Goal: Task Accomplishment & Management: Manage account settings

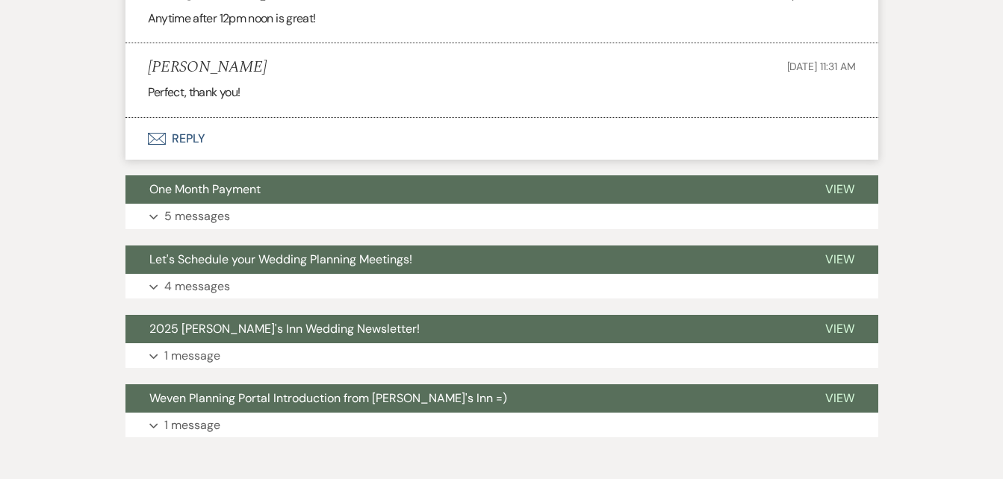
scroll to position [948, 0]
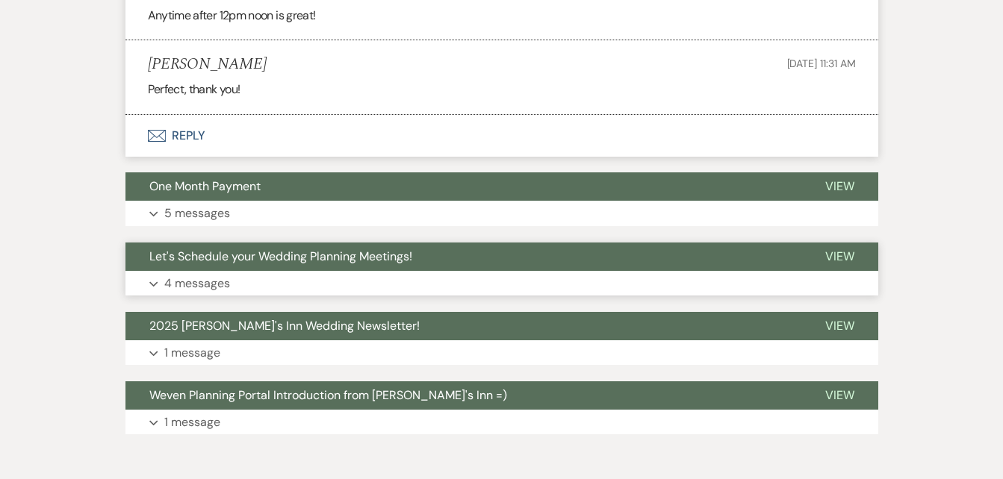
click at [193, 287] on p "4 messages" at bounding box center [197, 283] width 66 height 19
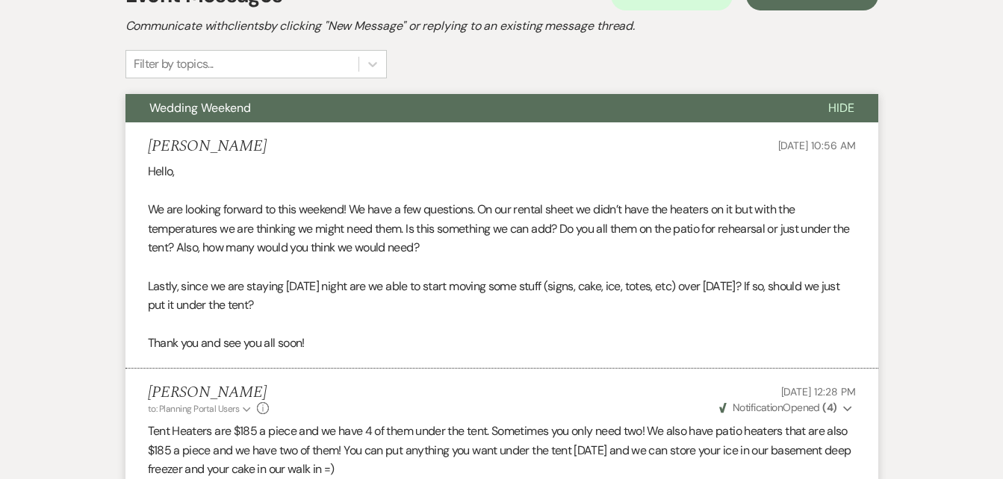
scroll to position [0, 0]
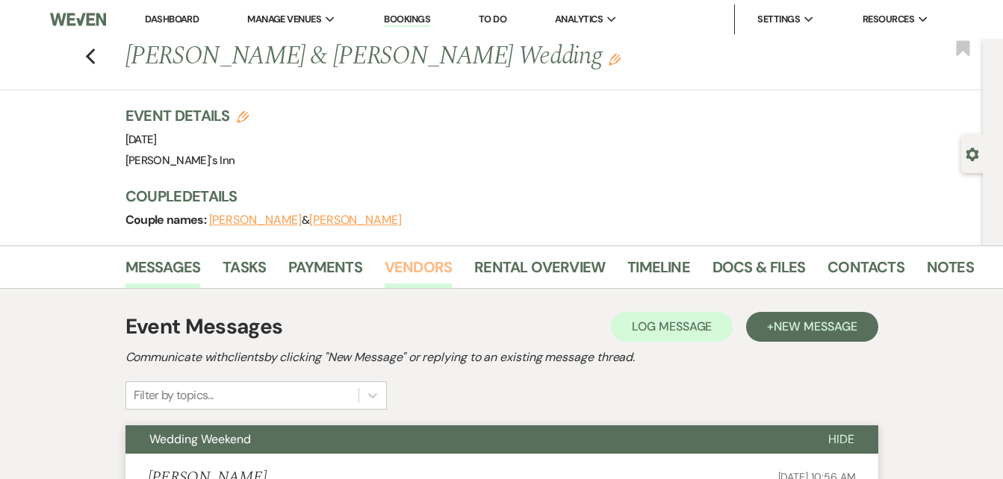
click at [414, 274] on link "Vendors" at bounding box center [418, 271] width 67 height 33
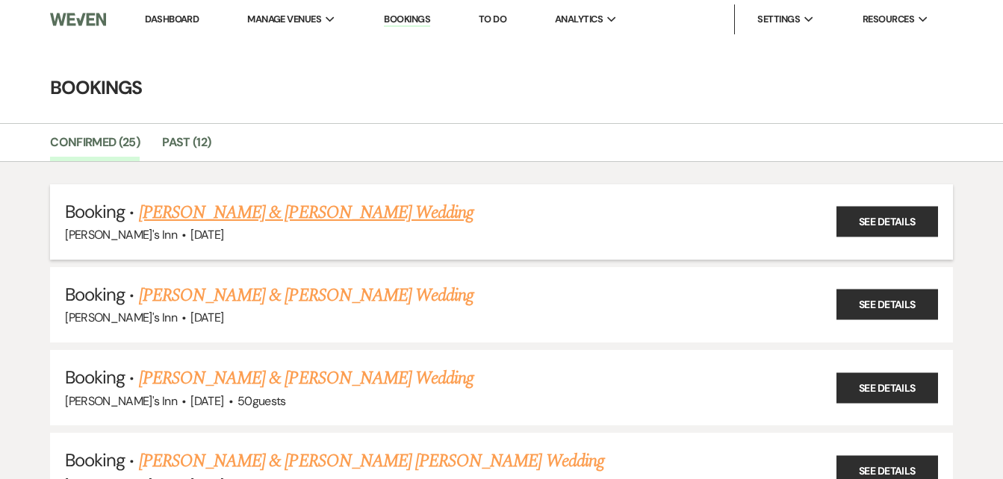
click at [308, 218] on link "[PERSON_NAME] & [PERSON_NAME] Wedding" at bounding box center [306, 212] width 335 height 27
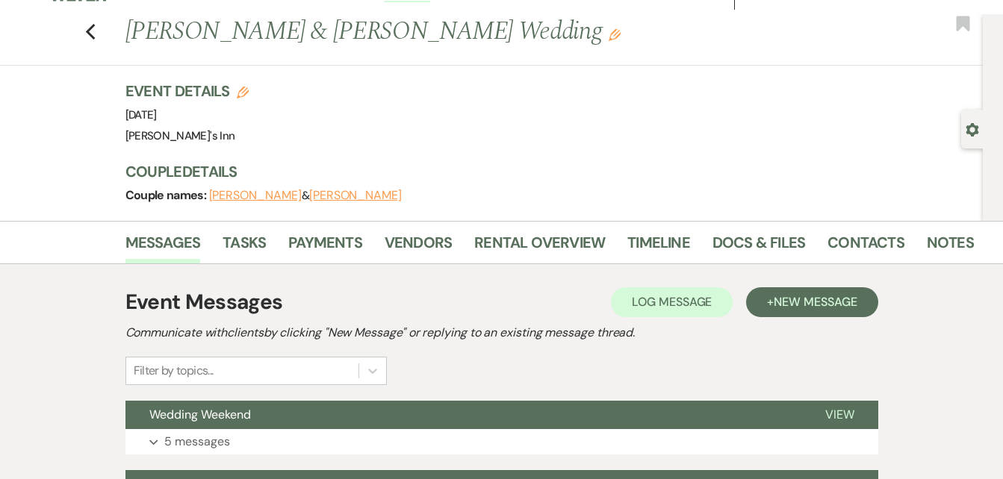
scroll to position [28, 0]
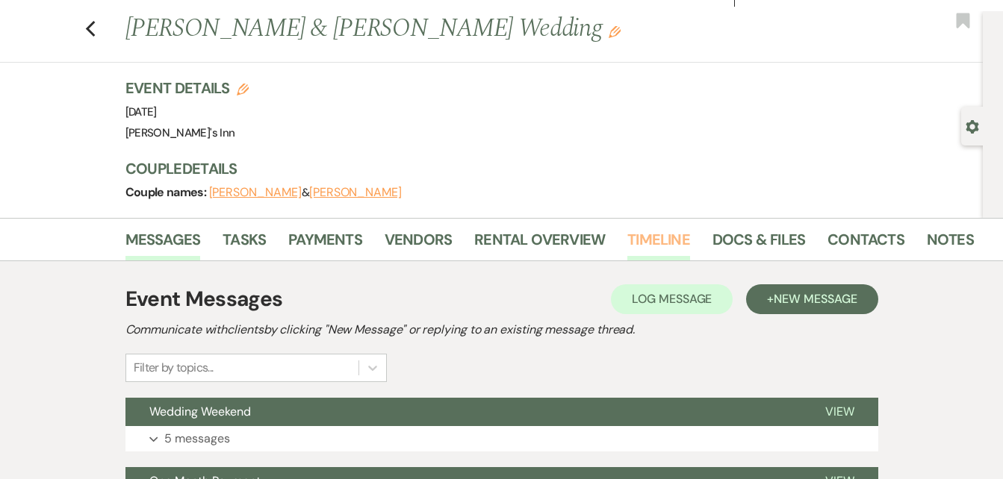
click at [657, 237] on link "Timeline" at bounding box center [658, 244] width 63 height 33
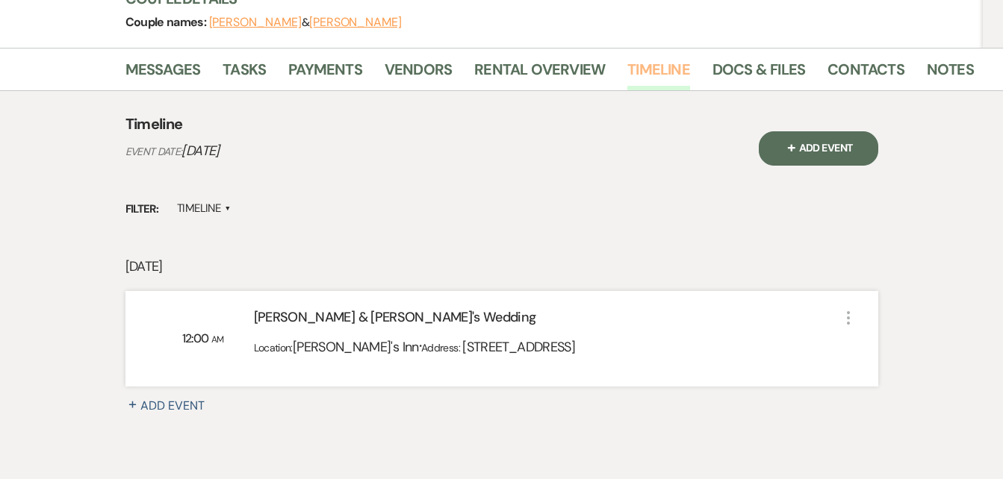
scroll to position [199, 0]
click at [1001, 170] on div "Messages Tasks Payments Vendors Rental Overview Timeline Docs & Files Contacts …" at bounding box center [501, 259] width 1003 height 426
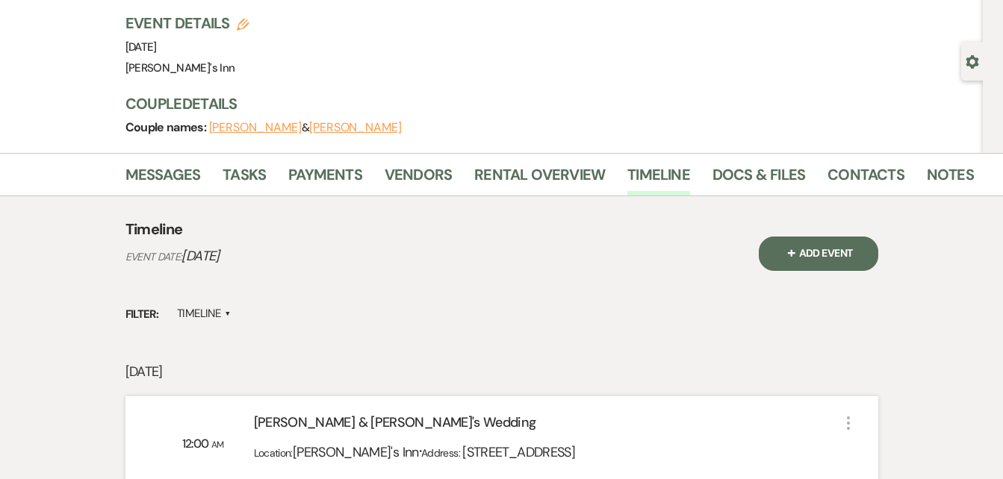
scroll to position [66, 0]
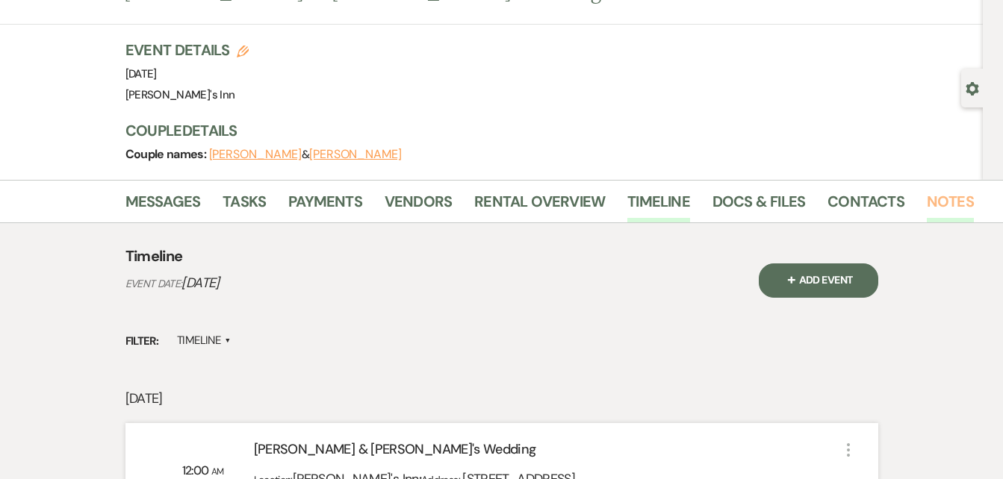
click at [942, 197] on link "Notes" at bounding box center [950, 206] width 47 height 33
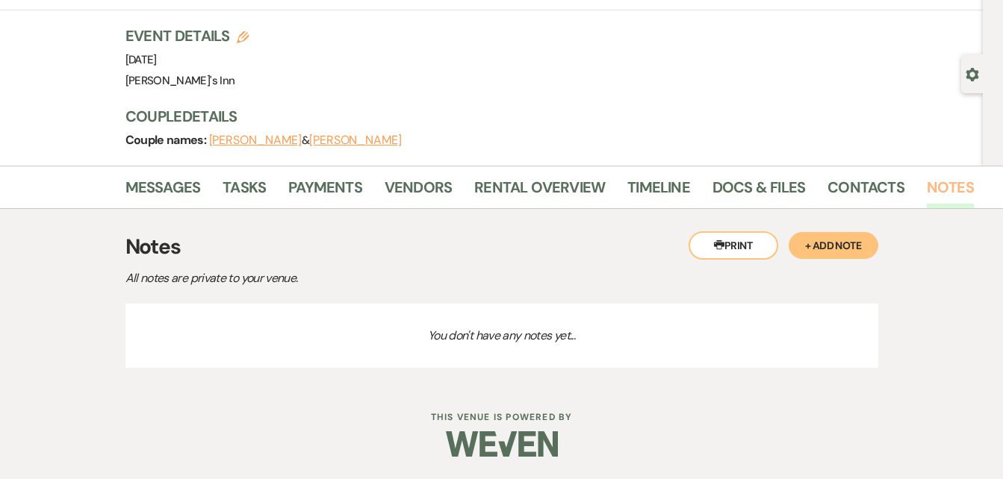
scroll to position [18, 0]
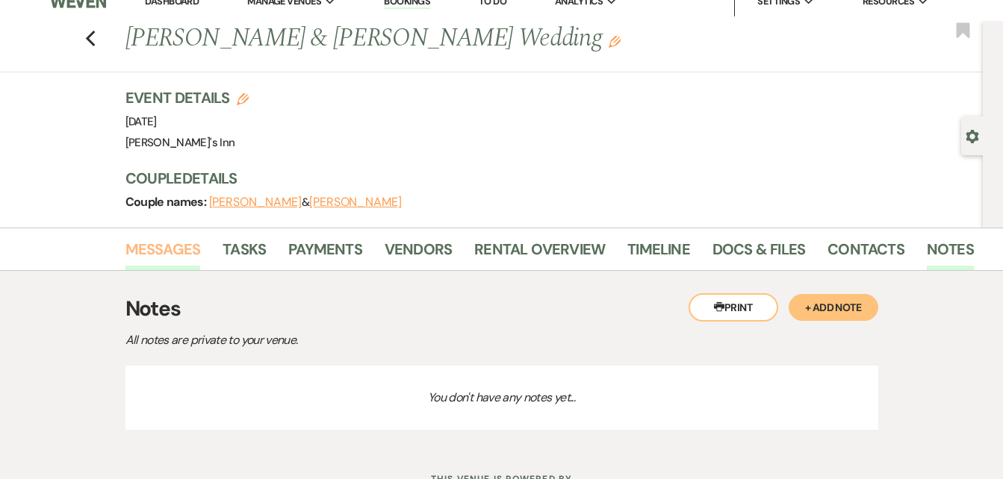
click at [171, 249] on link "Messages" at bounding box center [162, 253] width 75 height 33
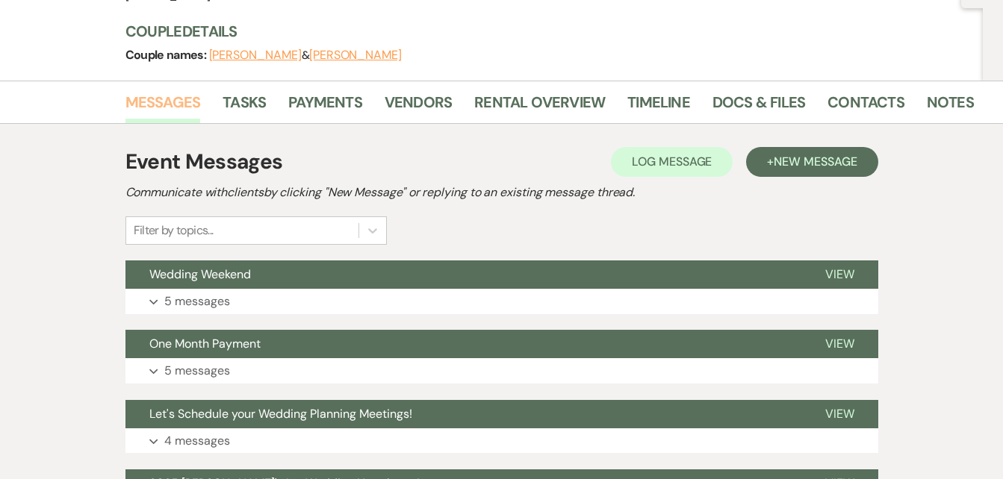
scroll to position [168, 0]
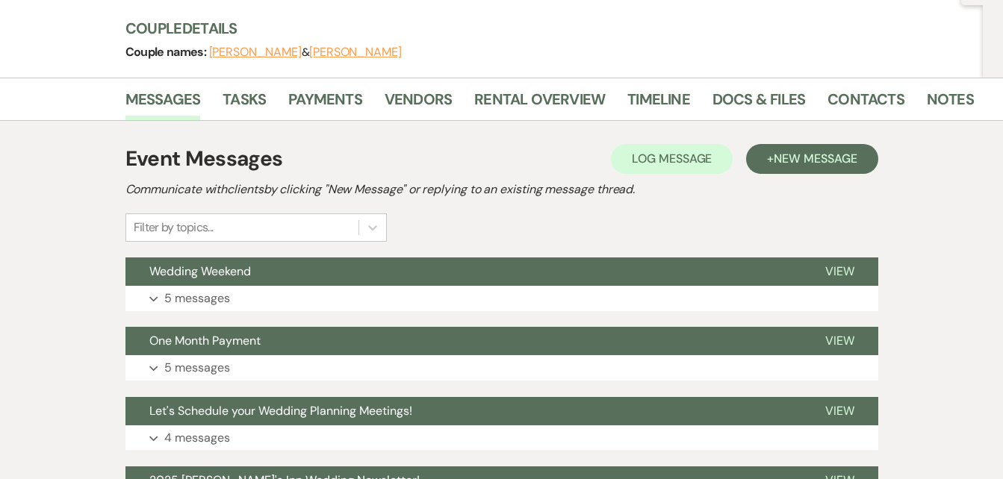
drag, startPoint x: 998, startPoint y: 178, endPoint x: 986, endPoint y: 264, distance: 86.6
click at [986, 264] on div "Messages Tasks Payments Vendors Rental Overview Timeline Docs & Files Contacts …" at bounding box center [501, 345] width 1003 height 535
click at [588, 217] on div "Event Messages Log Log Message + New Message Communicate with clients by clicki…" at bounding box center [501, 192] width 753 height 99
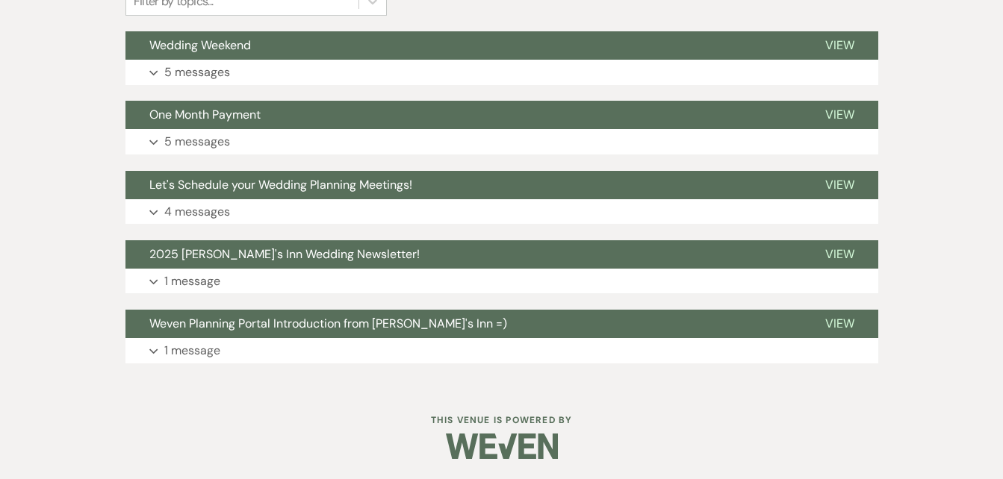
scroll to position [397, 0]
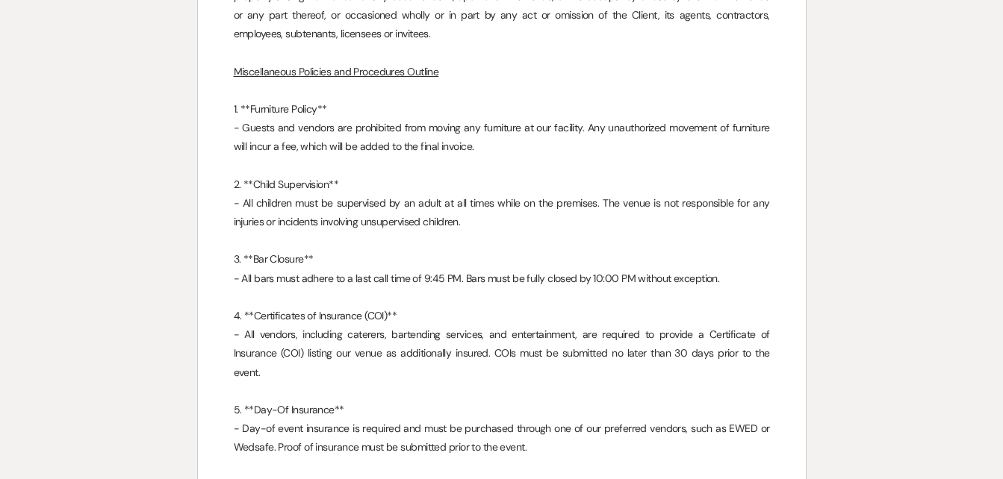
scroll to position [7342, 0]
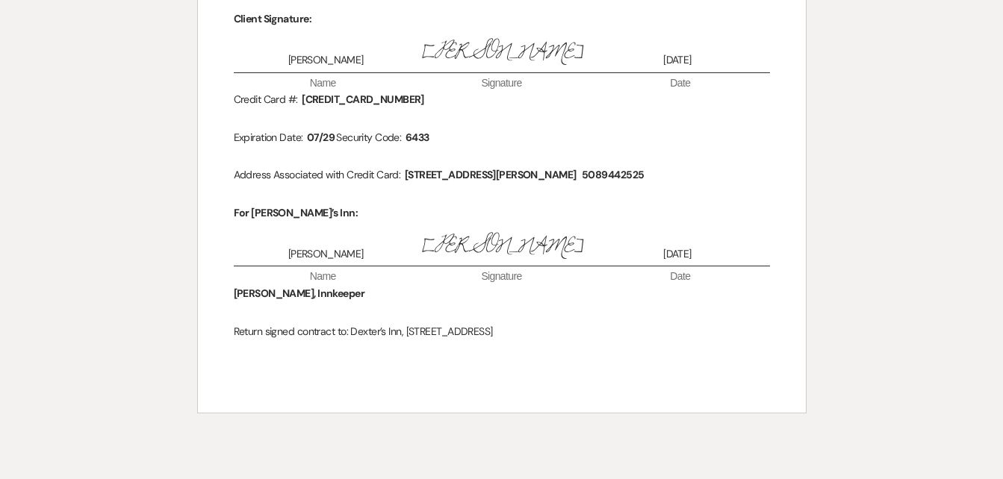
drag, startPoint x: 999, startPoint y: 292, endPoint x: 1013, endPoint y: 114, distance: 178.2
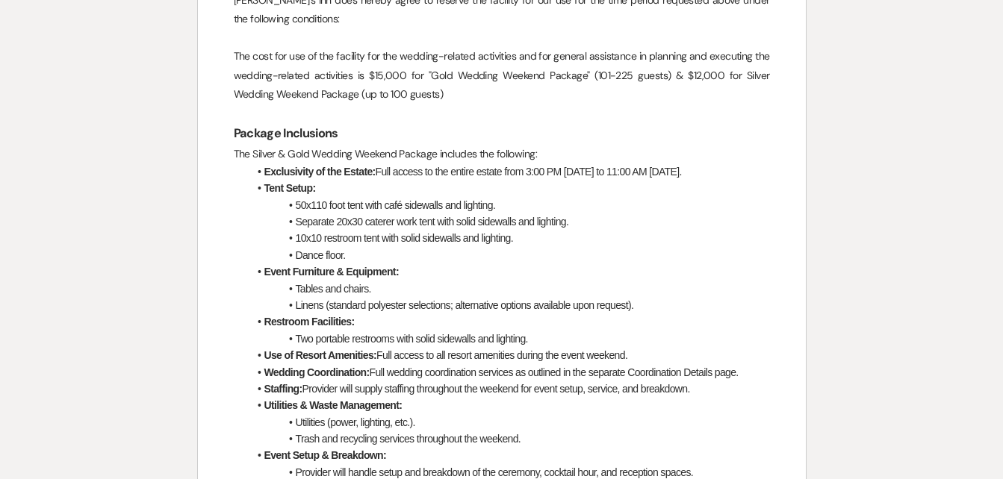
scroll to position [0, 0]
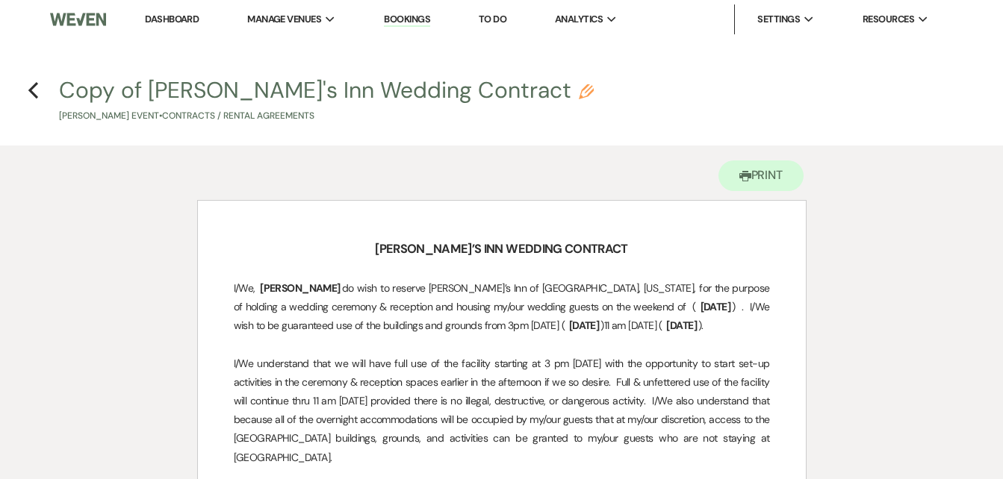
click at [414, 25] on link "Bookings" at bounding box center [407, 20] width 46 height 14
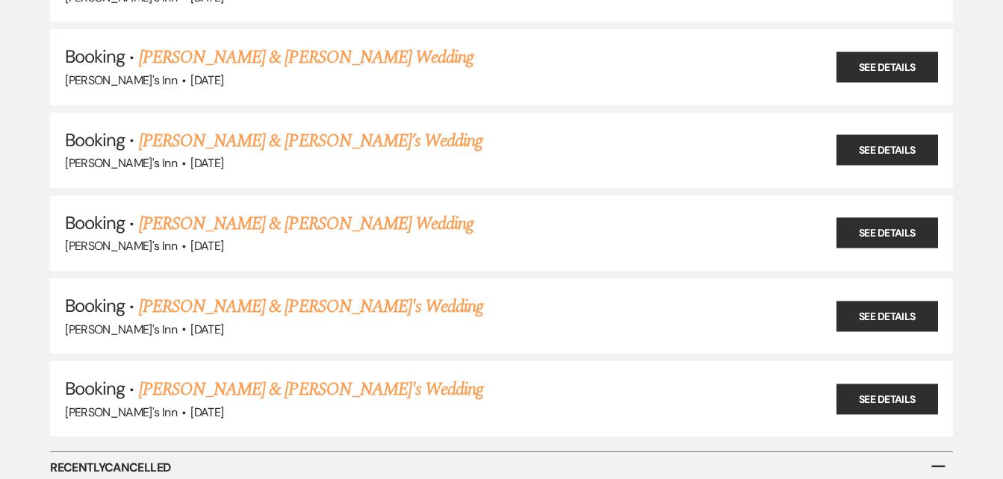
scroll to position [2048, 0]
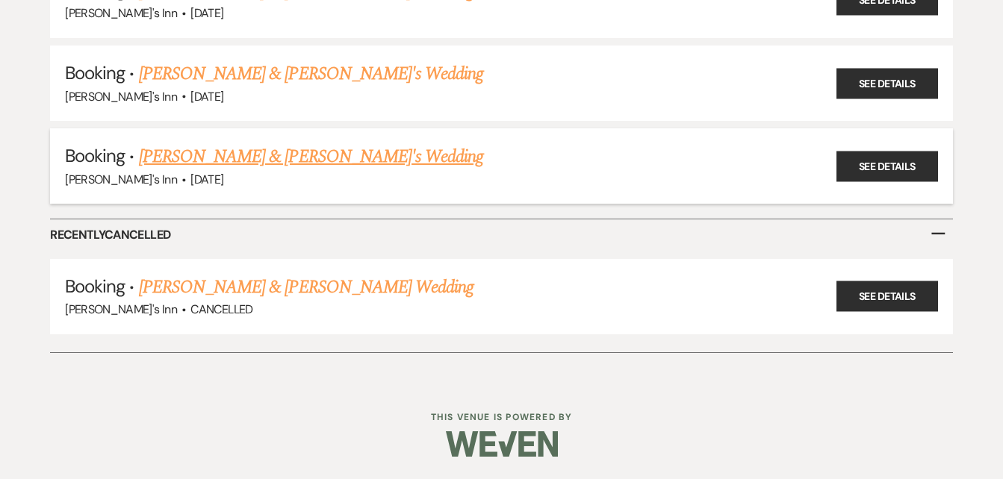
click at [242, 170] on link "[PERSON_NAME] & [PERSON_NAME]'s Wedding" at bounding box center [311, 156] width 345 height 27
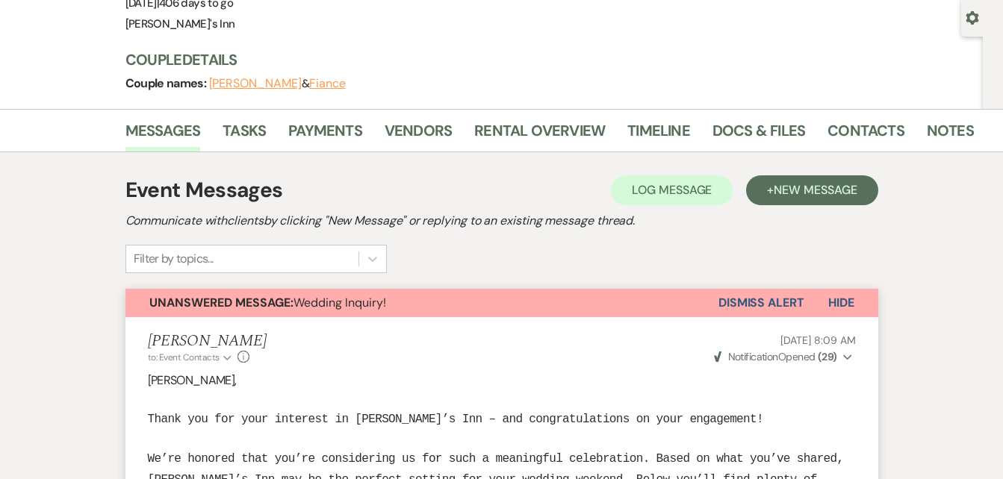
scroll to position [127, 0]
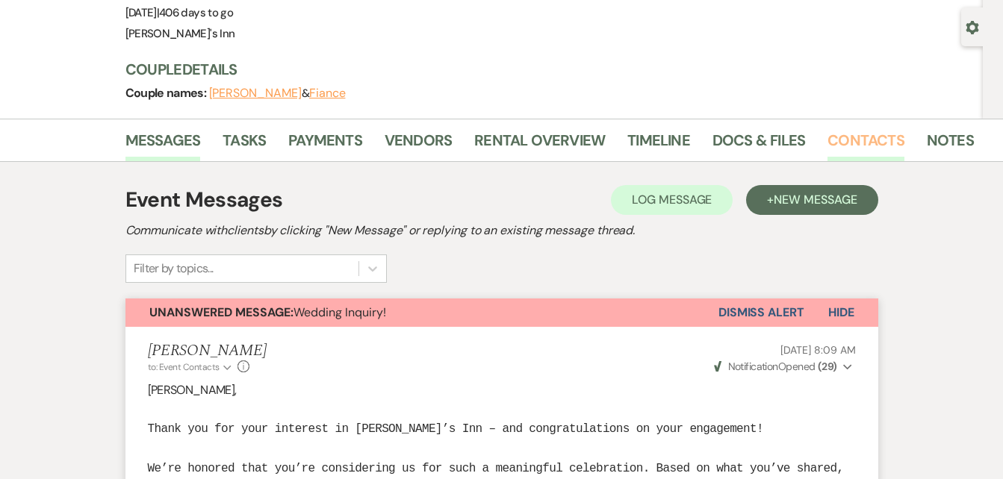
click at [840, 143] on link "Contacts" at bounding box center [865, 144] width 77 height 33
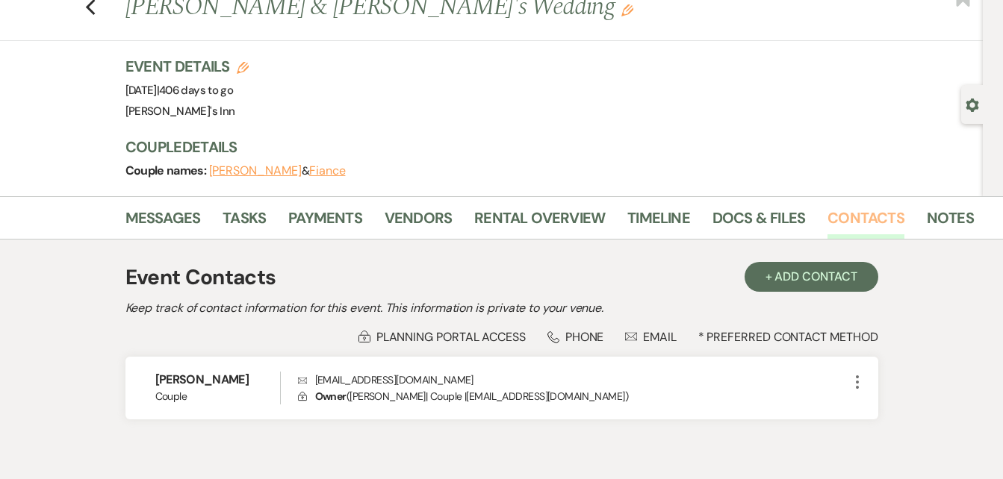
scroll to position [52, 0]
